Goal: Task Accomplishment & Management: Use online tool/utility

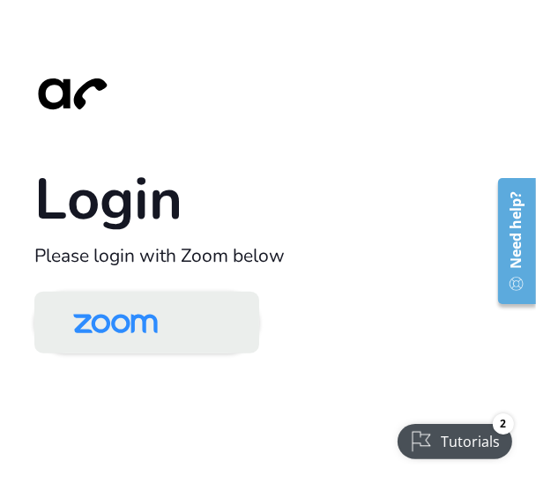
click at [161, 343] on img at bounding box center [116, 323] width 122 height 57
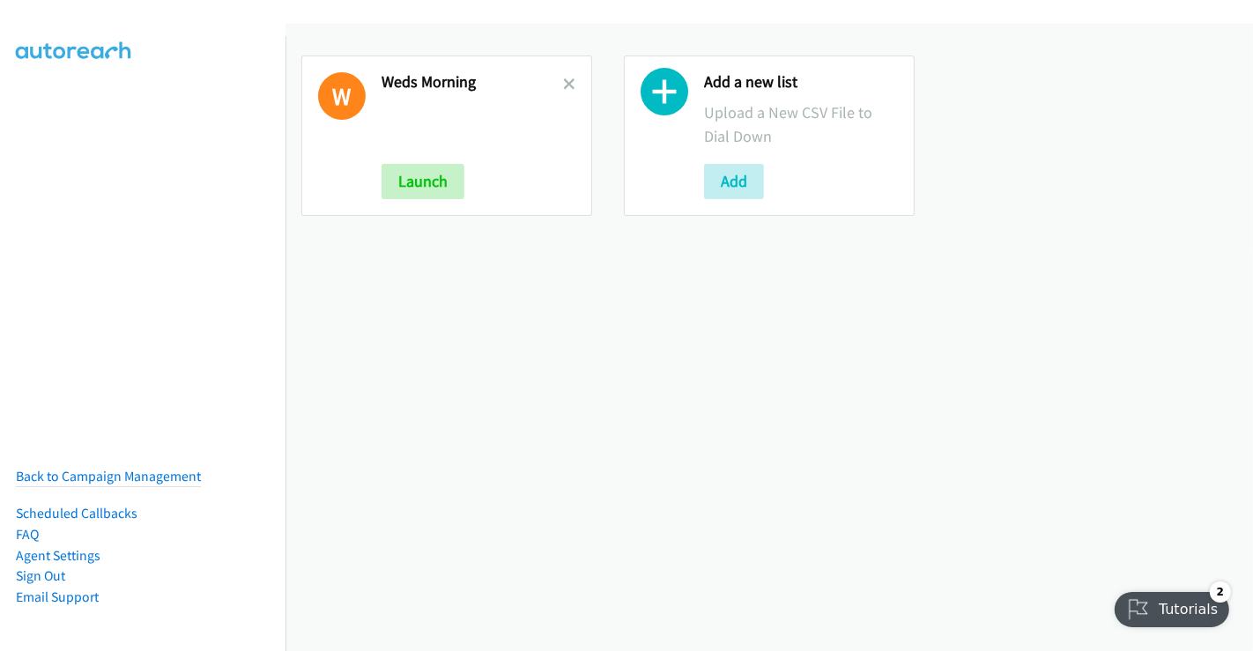
click at [563, 79] on icon at bounding box center [569, 85] width 12 height 12
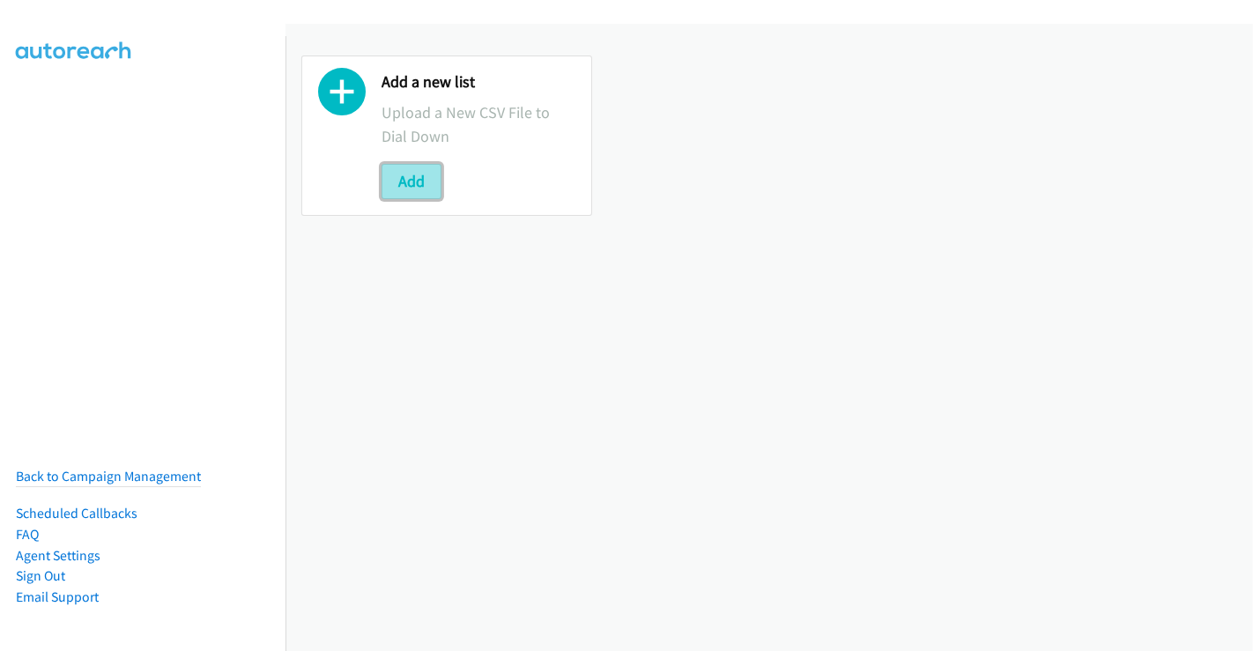
click at [419, 178] on button "Add" at bounding box center [412, 181] width 60 height 35
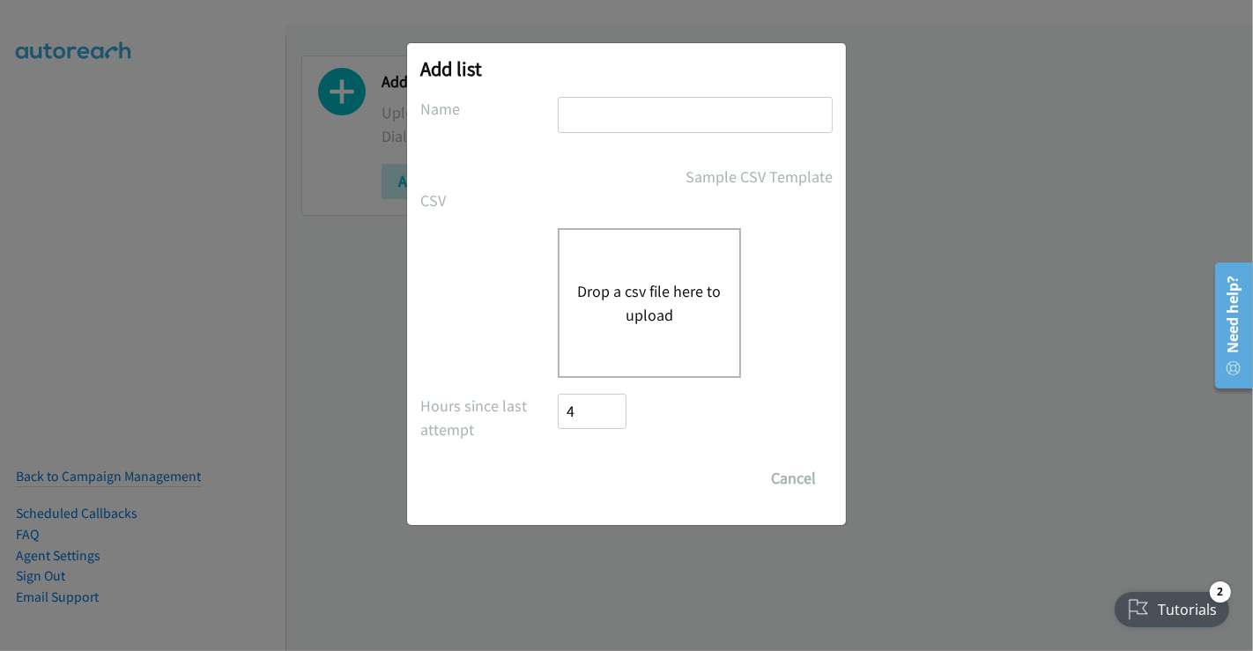
click at [626, 112] on input "text" at bounding box center [695, 115] width 275 height 36
drag, startPoint x: 606, startPoint y: 113, endPoint x: 716, endPoint y: 115, distance: 110.2
click at [716, 115] on input "Weds Morning" at bounding box center [695, 115] width 275 height 36
type input "Weds 4pm"
click at [690, 342] on div "Drop a csv file here to upload" at bounding box center [649, 303] width 183 height 150
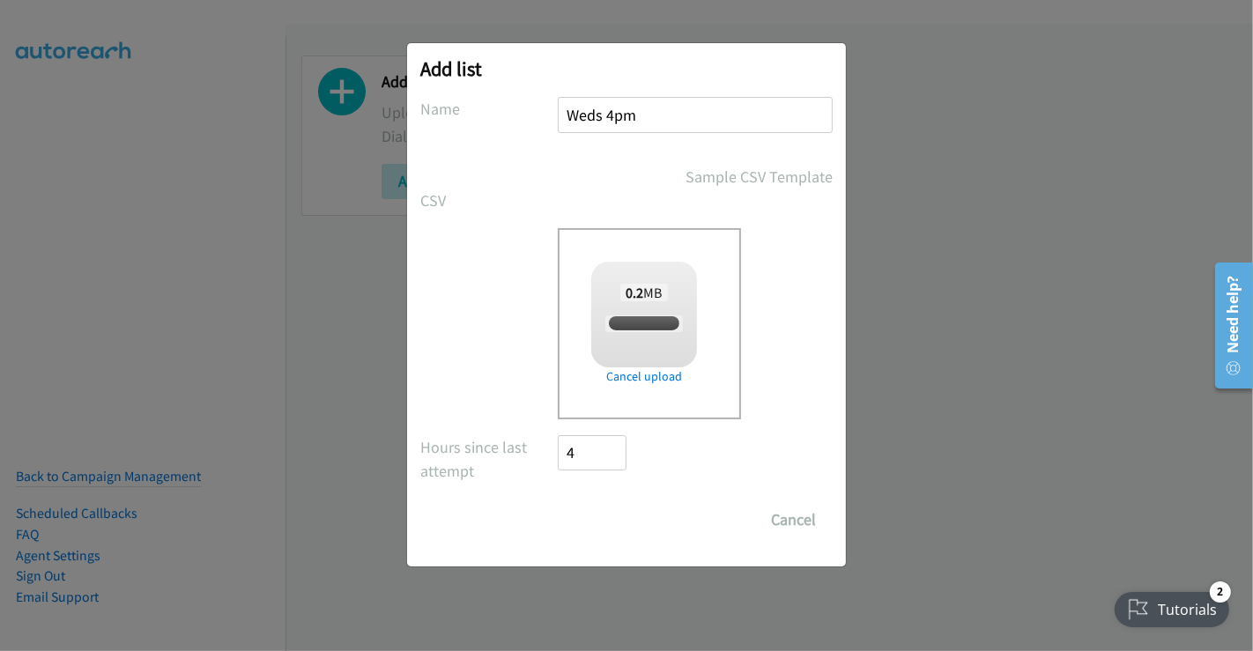
checkbox input "true"
click at [597, 517] on input "Save List" at bounding box center [604, 519] width 93 height 35
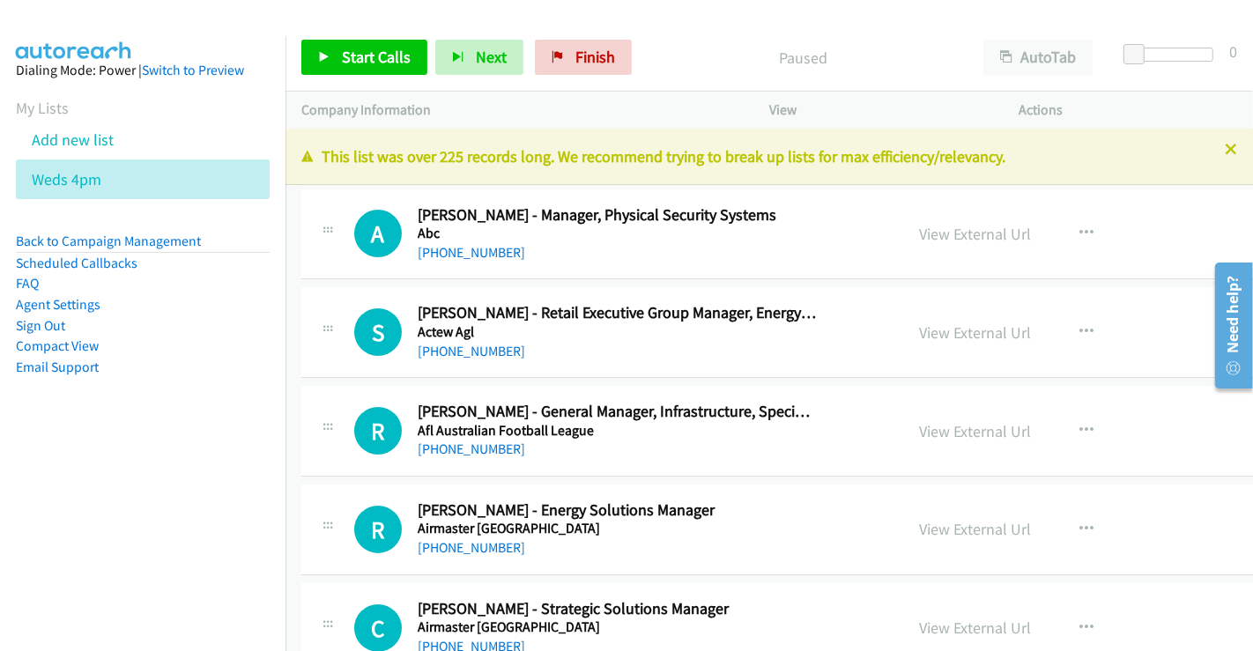
click at [61, 346] on link "Compact View" at bounding box center [57, 346] width 83 height 17
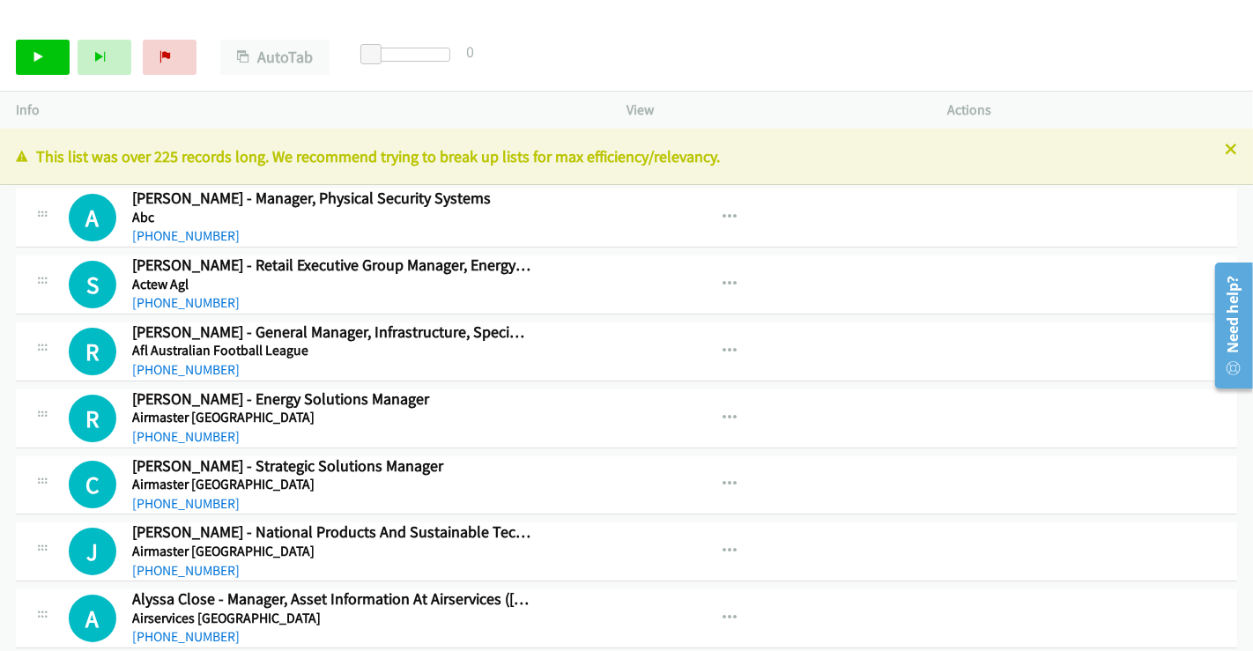
click at [1225, 153] on icon at bounding box center [1231, 151] width 12 height 12
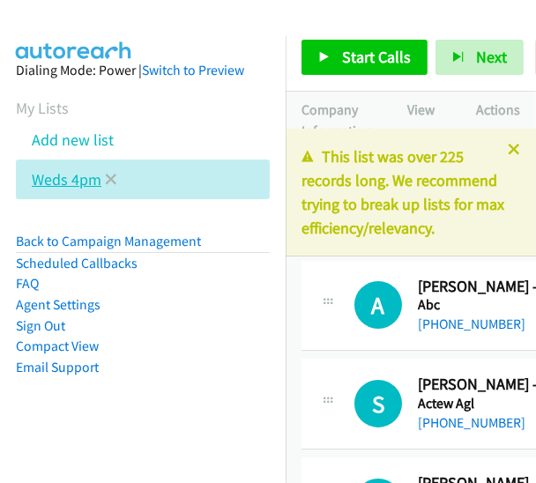
click at [78, 180] on link "Weds 4pm" at bounding box center [67, 179] width 70 height 20
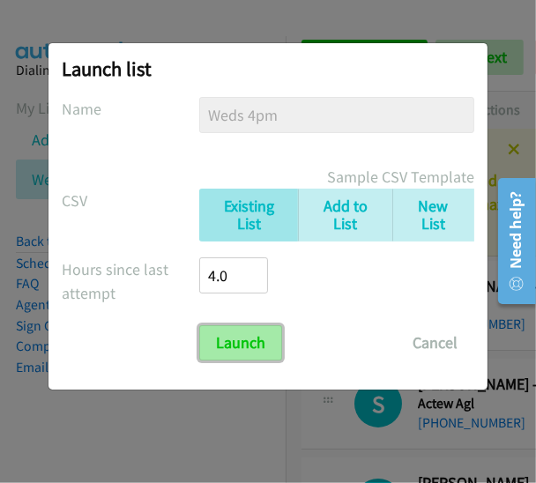
click at [255, 342] on input "Launch" at bounding box center [240, 342] width 83 height 35
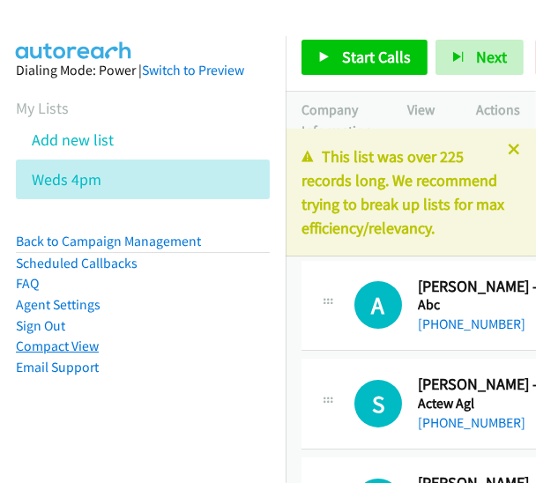
click at [76, 345] on link "Compact View" at bounding box center [57, 346] width 83 height 17
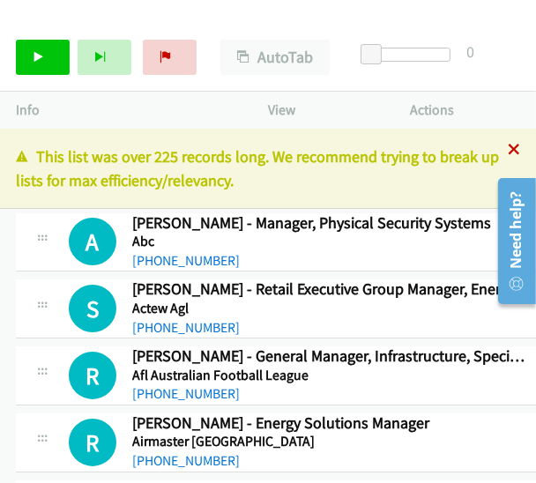
click at [508, 150] on icon at bounding box center [514, 151] width 12 height 12
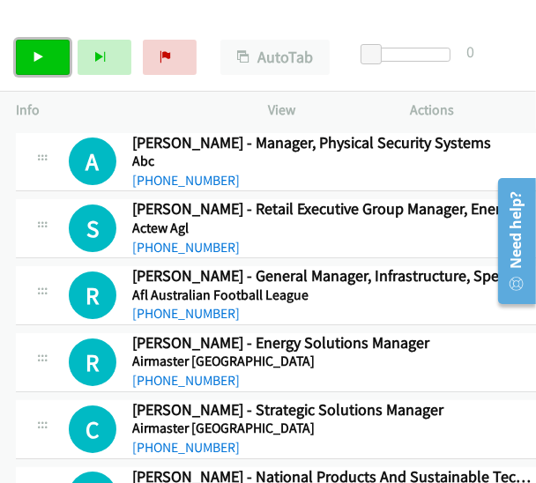
click at [45, 52] on link "Start Calls" at bounding box center [43, 57] width 54 height 35
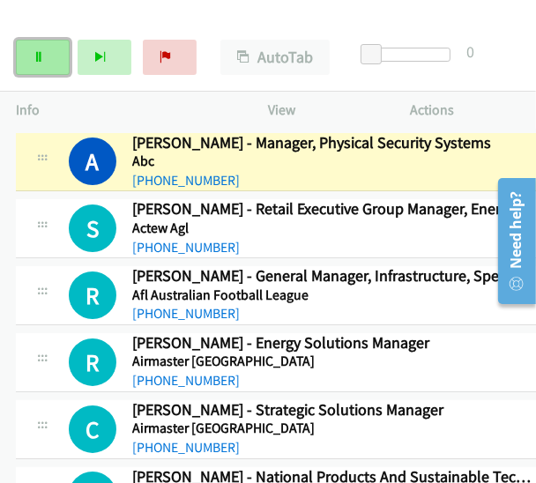
click at [54, 57] on link "Pause" at bounding box center [43, 57] width 54 height 35
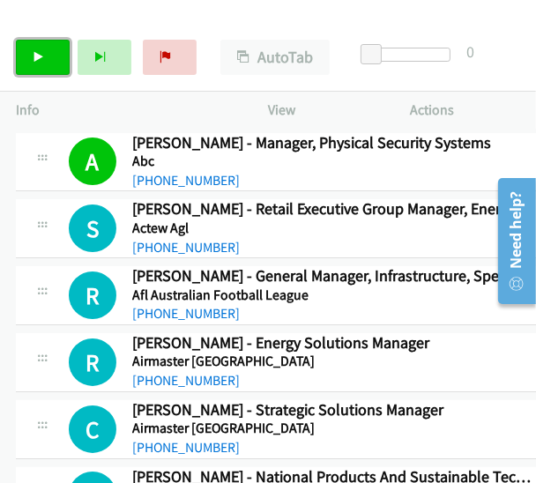
click at [57, 51] on link "Start Calls" at bounding box center [43, 57] width 54 height 35
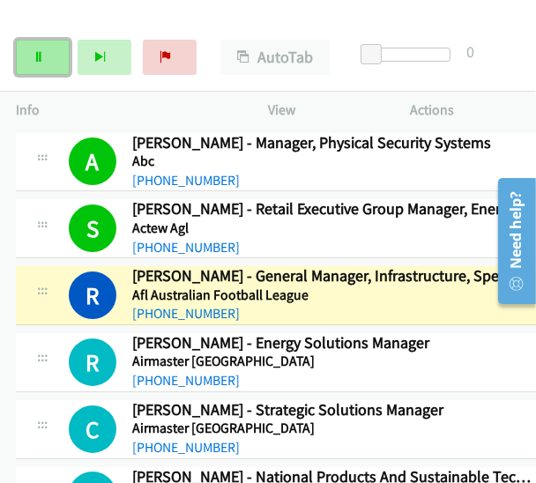
click at [45, 48] on link "Pause" at bounding box center [43, 57] width 54 height 35
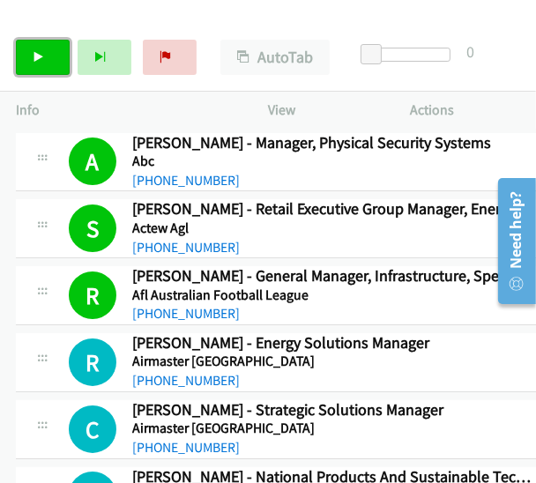
click at [43, 48] on link "Start Calls" at bounding box center [43, 57] width 54 height 35
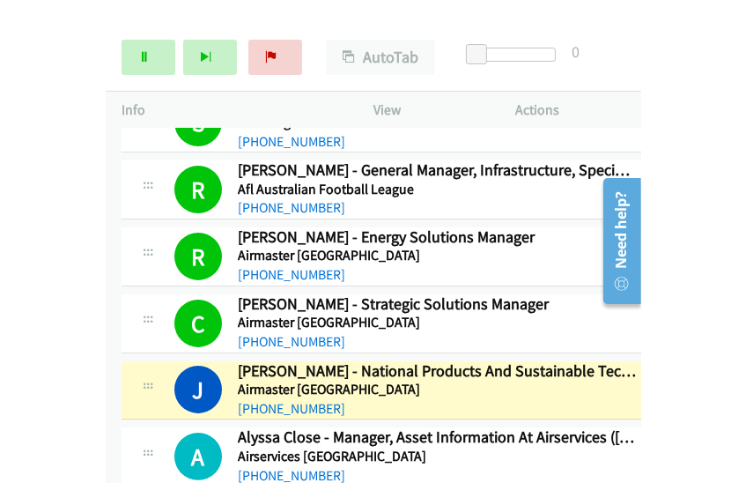
scroll to position [204, 0]
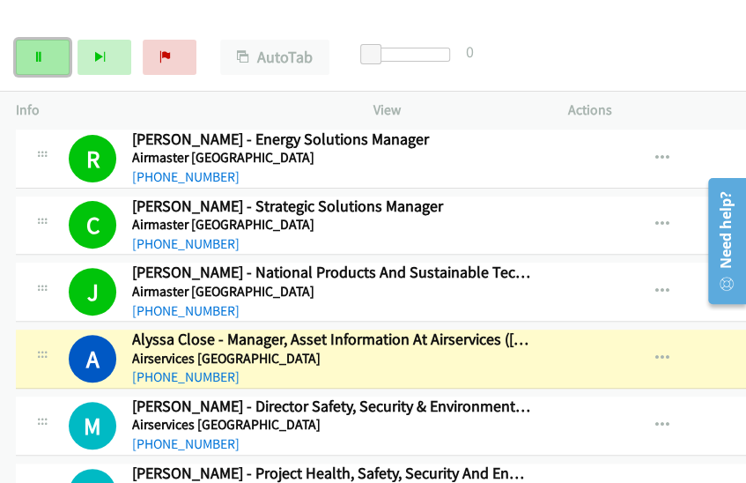
click at [41, 53] on icon at bounding box center [39, 58] width 12 height 12
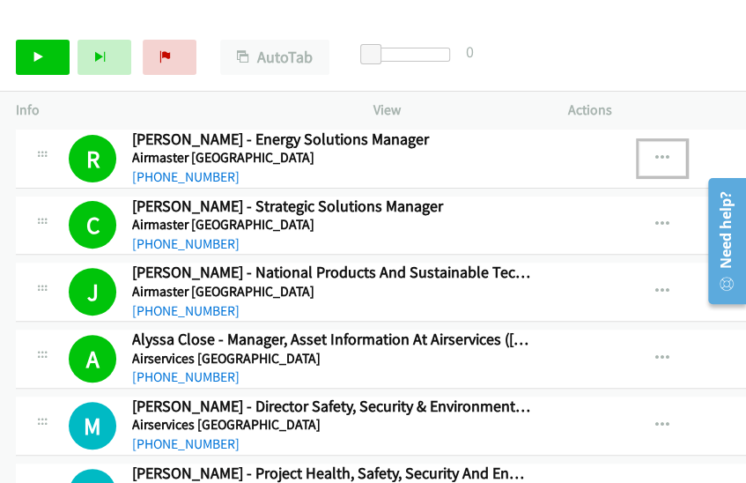
click at [535, 156] on icon "button" at bounding box center [663, 159] width 14 height 14
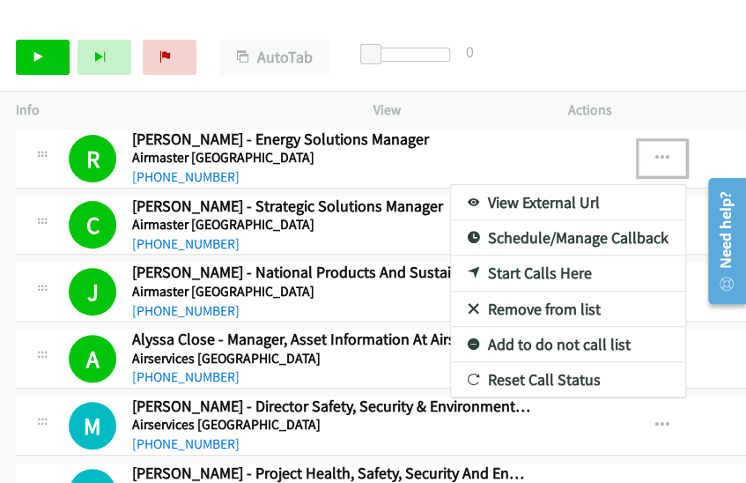
click at [535, 200] on link "View External Url" at bounding box center [568, 202] width 234 height 35
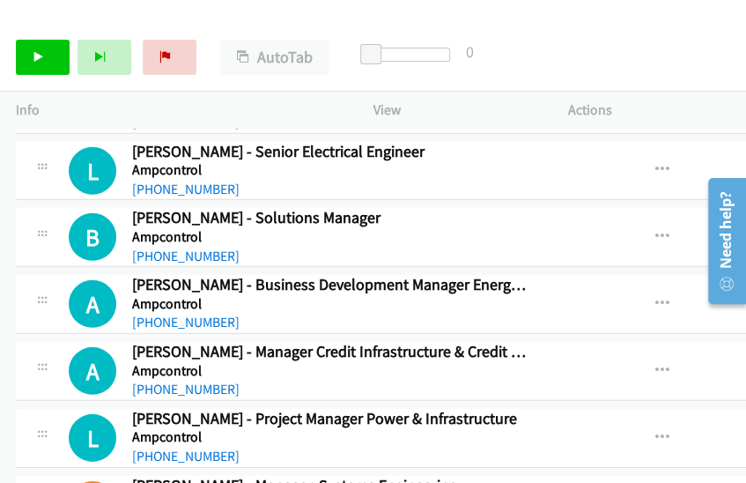
scroll to position [1664, 0]
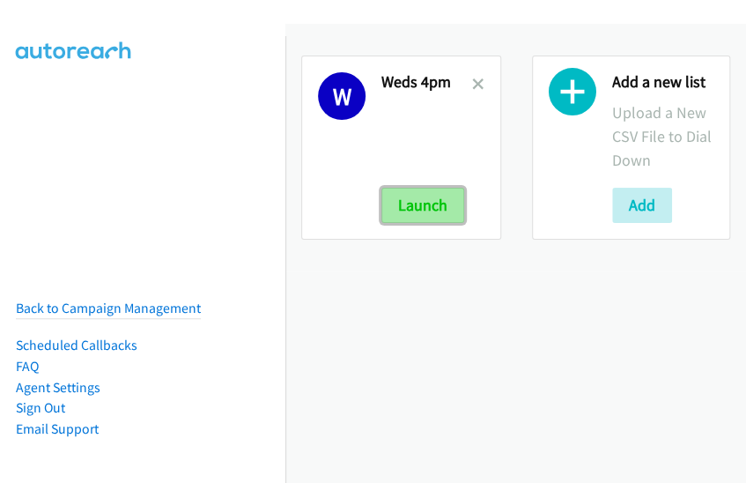
click at [415, 207] on button "Launch" at bounding box center [423, 205] width 83 height 35
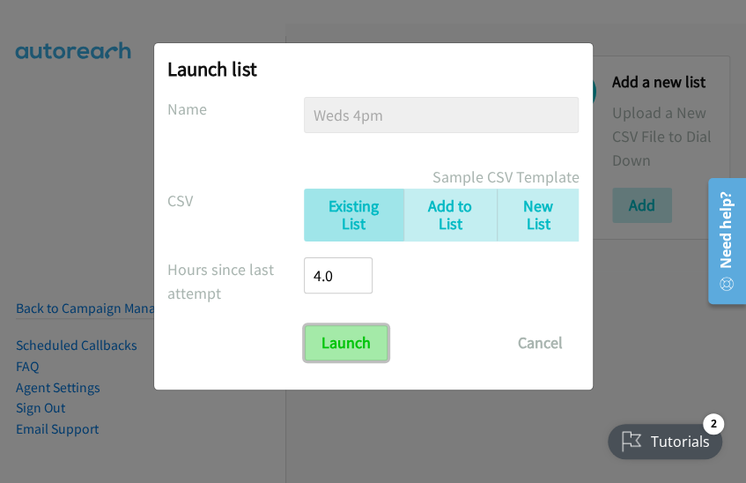
click at [345, 356] on input "Launch" at bounding box center [346, 342] width 83 height 35
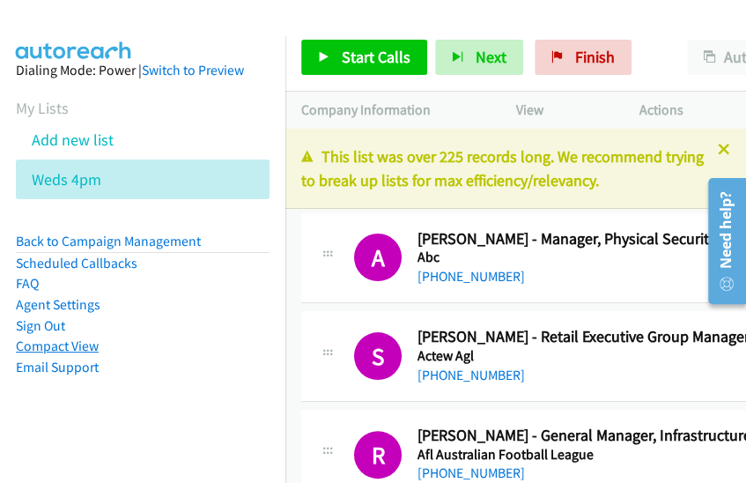
click at [76, 346] on link "Compact View" at bounding box center [57, 346] width 83 height 17
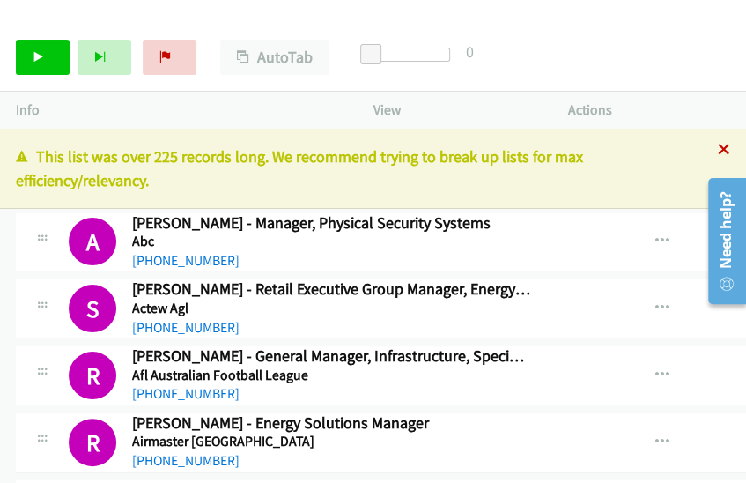
click at [718, 148] on icon at bounding box center [724, 151] width 12 height 12
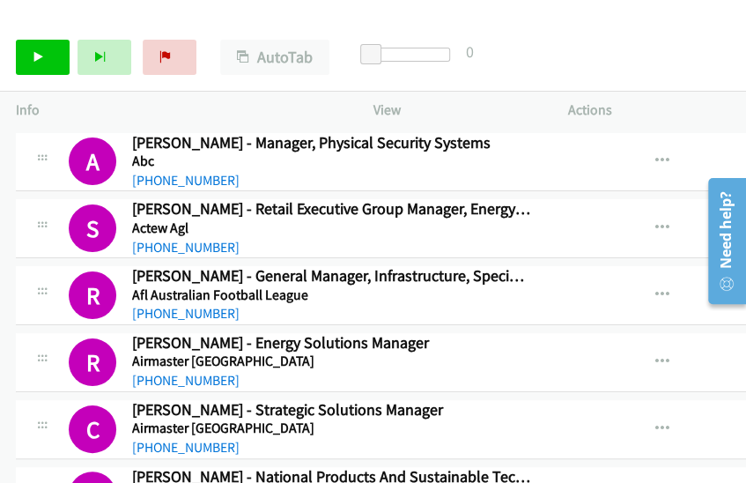
scroll to position [391, 0]
